Goal: Task Accomplishment & Management: Manage account settings

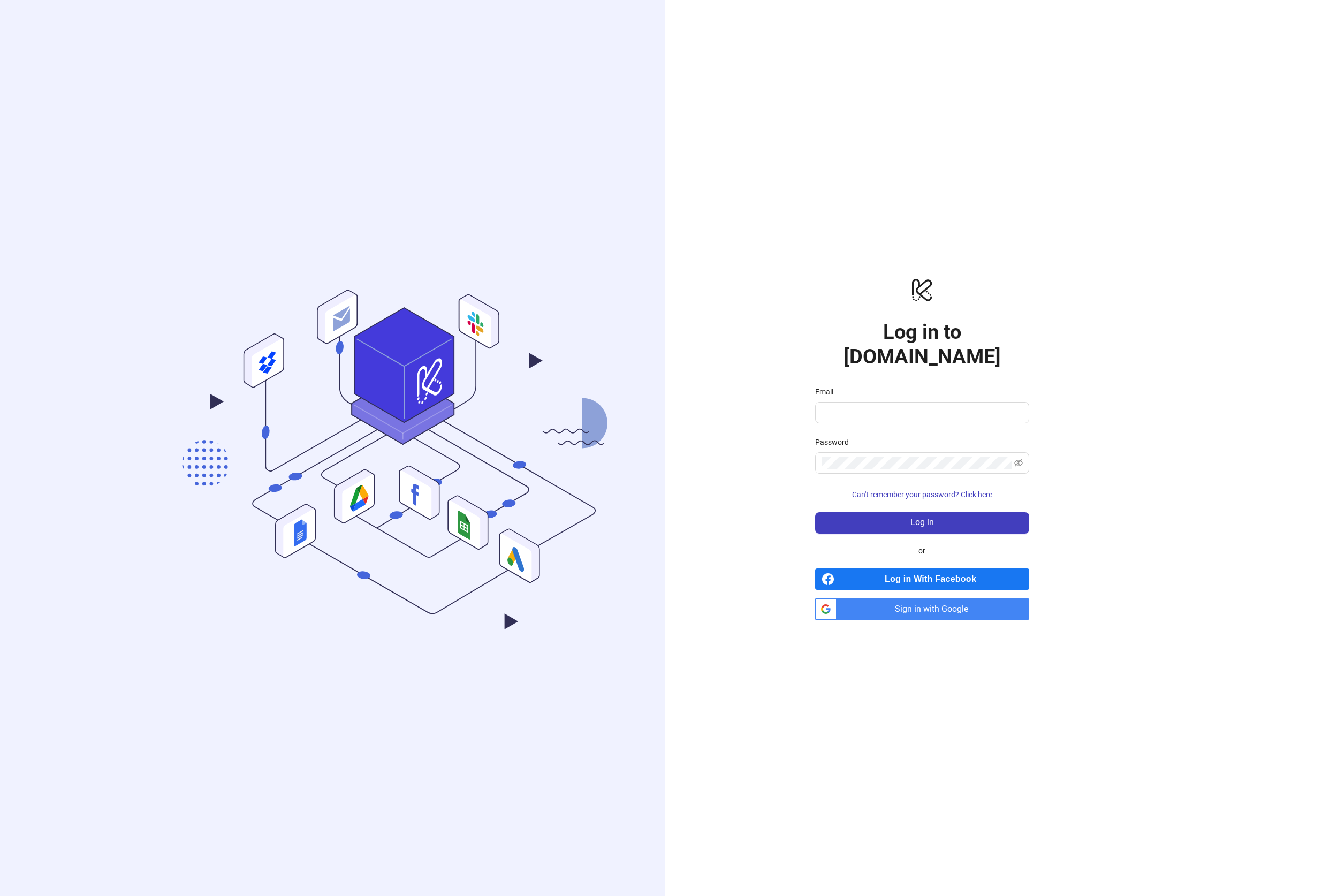
click at [890, 598] on span "Sign in with Google" at bounding box center [935, 609] width 188 height 21
click at [938, 598] on span "Sign in with Google" at bounding box center [935, 609] width 188 height 21
click at [776, 235] on div "logo/logo-mobile Log in to [DOMAIN_NAME] Email Password Can't remember your pas…" at bounding box center [922, 448] width 514 height 896
click at [912, 598] on span "Sign in with Google" at bounding box center [935, 609] width 188 height 21
click at [931, 598] on span "Sign in with Google" at bounding box center [935, 609] width 188 height 21
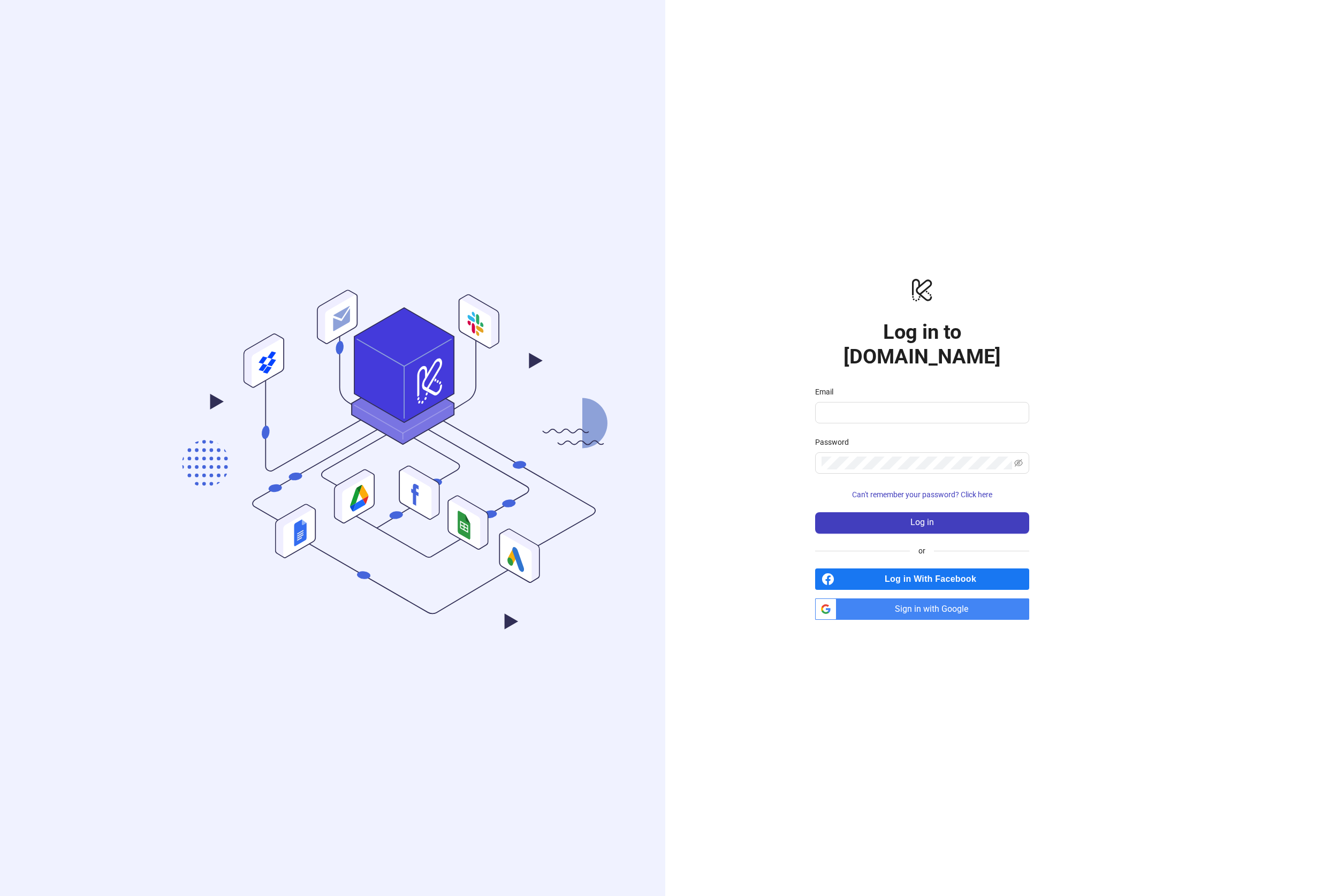
click at [508, 622] on polygon at bounding box center [510, 622] width 14 height 16
click at [512, 621] on polygon at bounding box center [510, 622] width 14 height 16
click at [885, 598] on span "Sign in with Google" at bounding box center [935, 609] width 188 height 21
click at [909, 598] on span "Sign in with Google" at bounding box center [935, 609] width 188 height 21
click at [920, 598] on span "Sign in with Google" at bounding box center [935, 609] width 188 height 21
